Goal: Navigation & Orientation: Find specific page/section

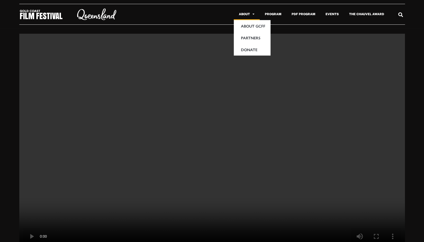
click at [246, 15] on link "About" at bounding box center [247, 14] width 26 height 12
click at [253, 29] on link "About GCFF" at bounding box center [252, 26] width 37 height 12
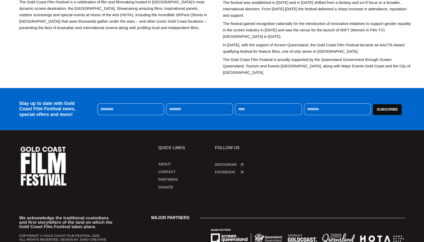
scroll to position [224, 0]
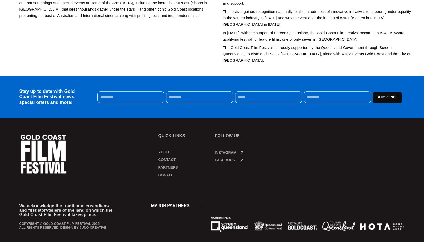
click at [166, 149] on link "About" at bounding box center [183, 151] width 51 height 5
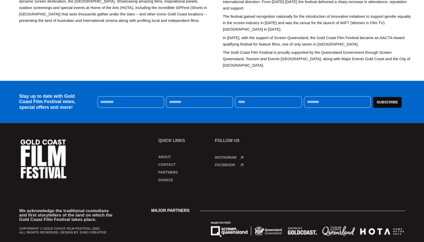
scroll to position [224, 0]
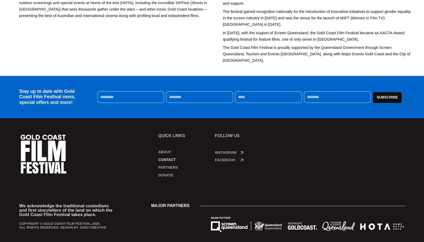
click at [166, 157] on link "Contact" at bounding box center [183, 159] width 51 height 5
